Goal: Task Accomplishment & Management: Manage account settings

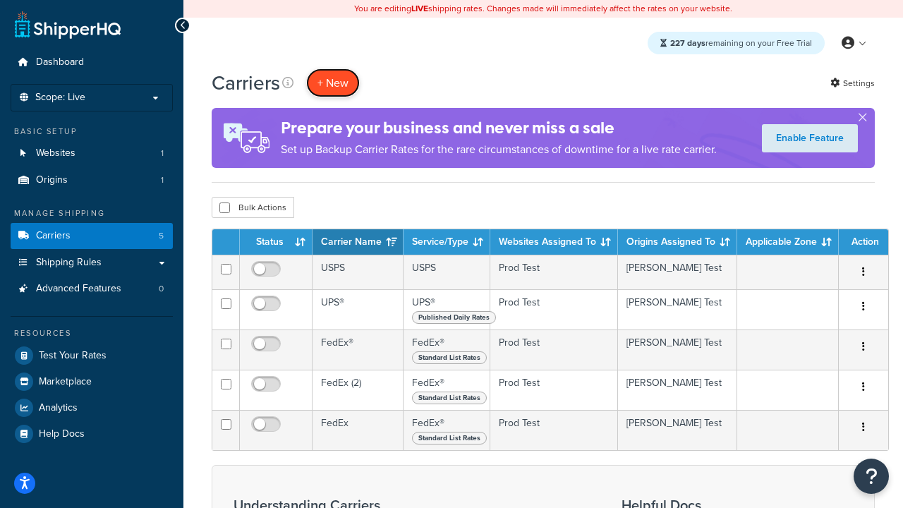
click at [333, 83] on button "+ New" at bounding box center [333, 82] width 54 height 29
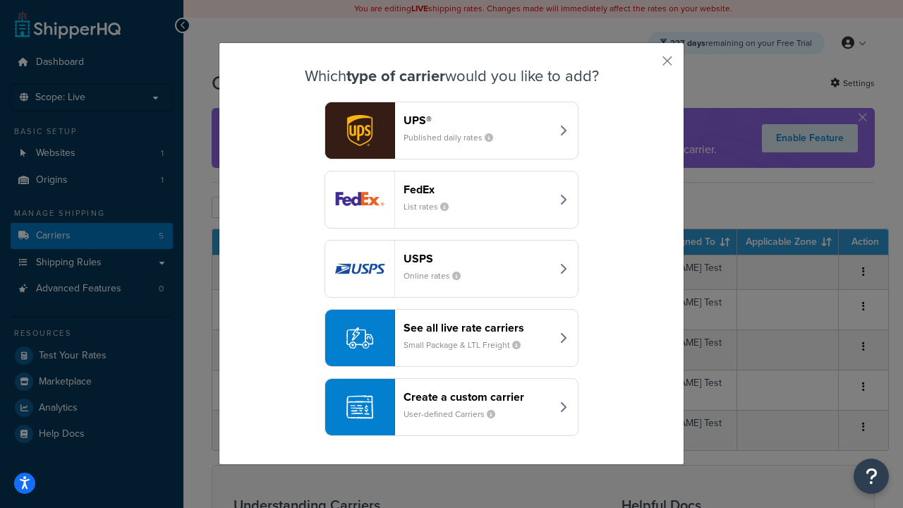
click at [452, 200] on div "FedEx List rates" at bounding box center [478, 200] width 148 height 34
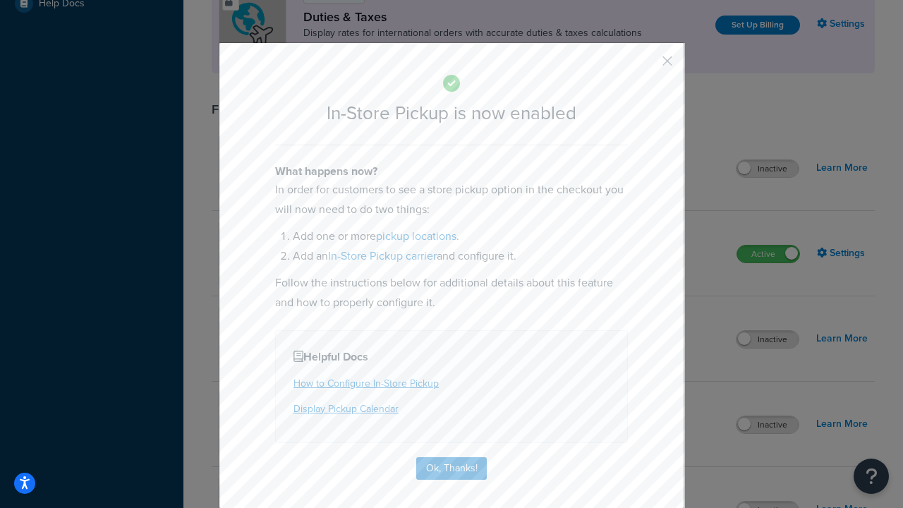
click at [647, 64] on button "button" at bounding box center [647, 66] width 4 height 4
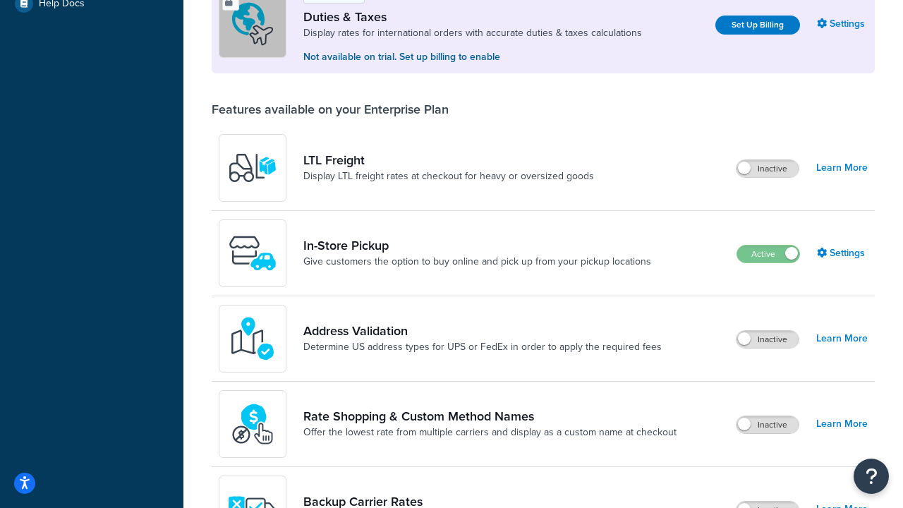
scroll to position [431, 0]
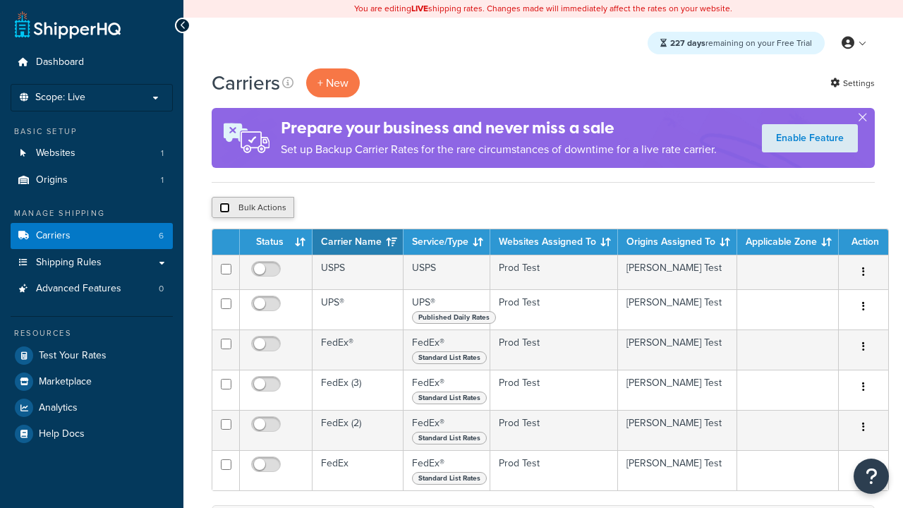
click at [224, 208] on input "checkbox" at bounding box center [225, 208] width 11 height 11
checkbox input "true"
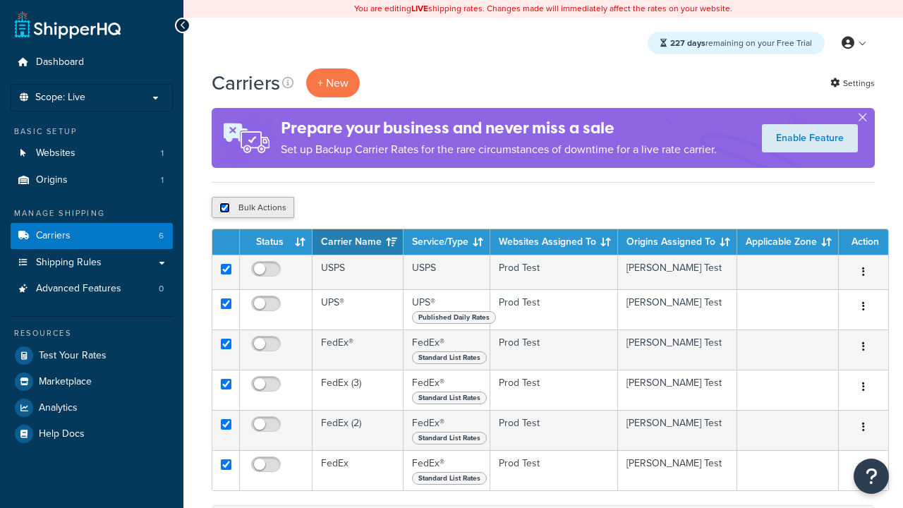
checkbox input "true"
click at [0, 0] on button "Delete" at bounding box center [0, 0] width 0 height 0
